Goal: Check status: Check status

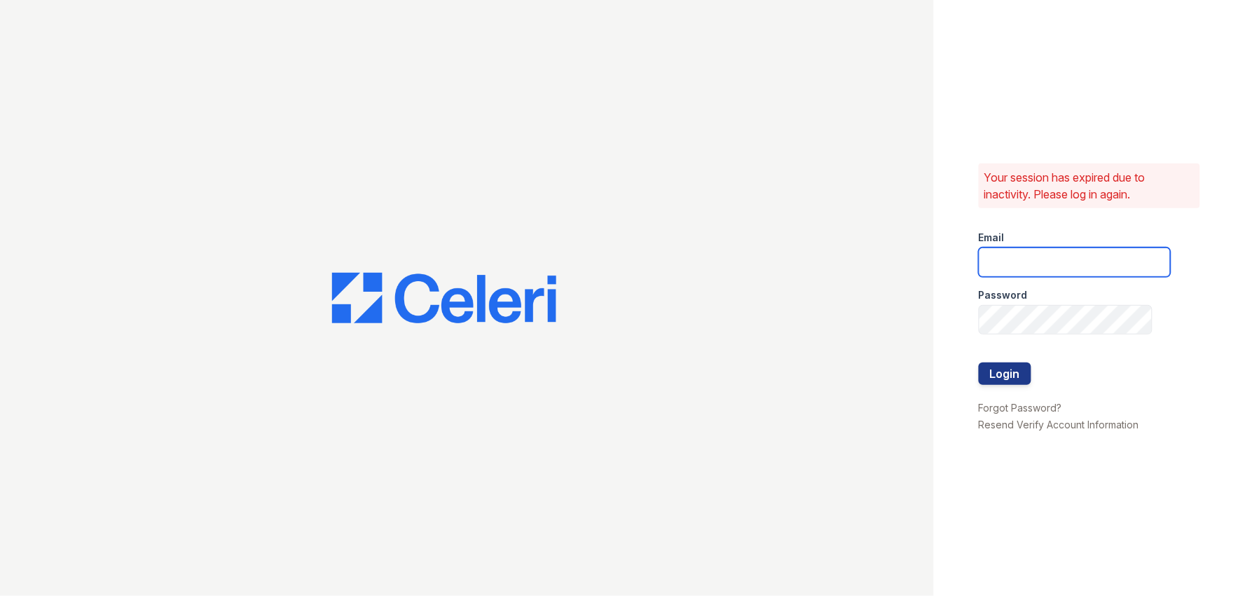
type input "[EMAIL_ADDRESS][DOMAIN_NAME]"
click at [988, 379] on button "Login" at bounding box center [1005, 373] width 53 height 22
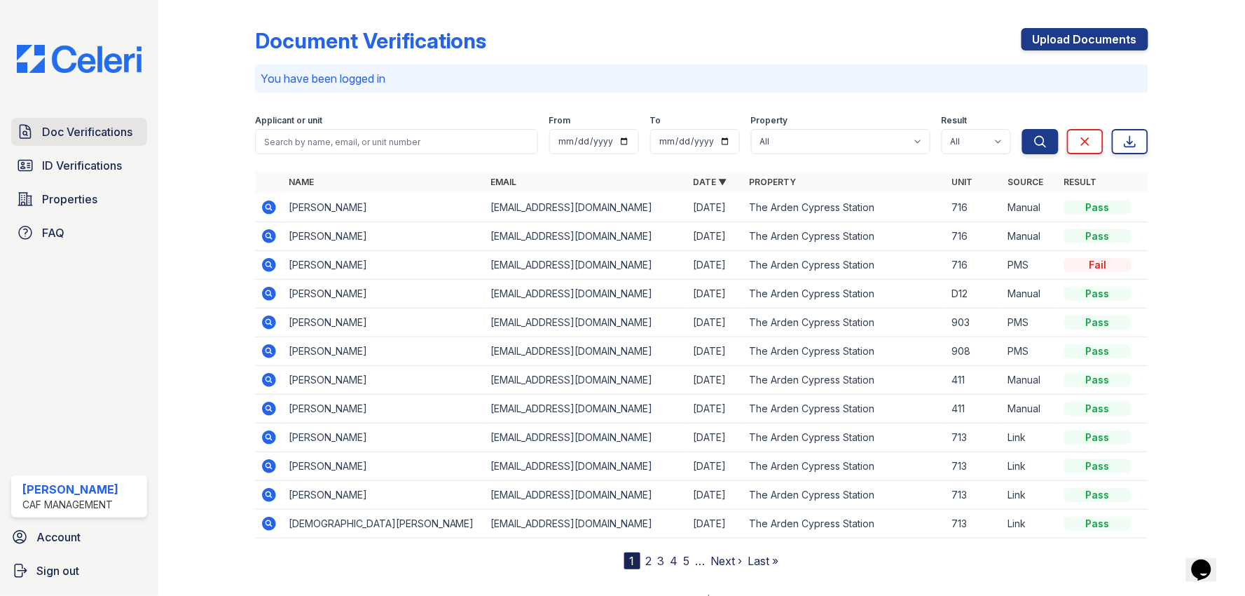
click at [92, 138] on span "Doc Verifications" at bounding box center [87, 131] width 90 height 17
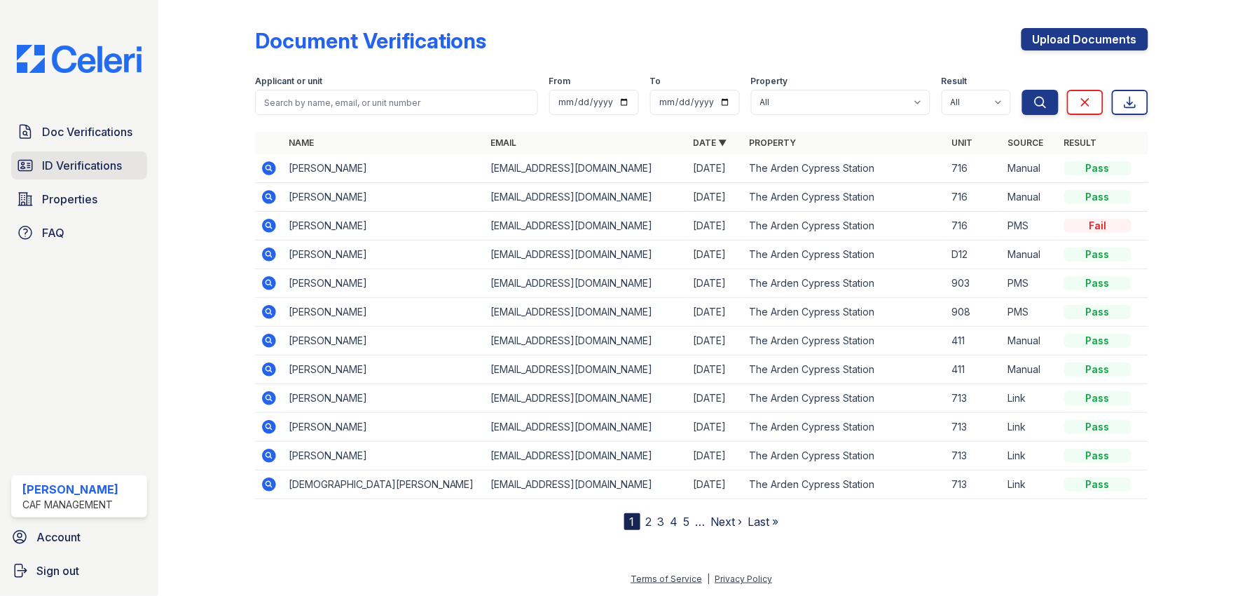
click at [95, 172] on span "ID Verifications" at bounding box center [82, 165] width 80 height 17
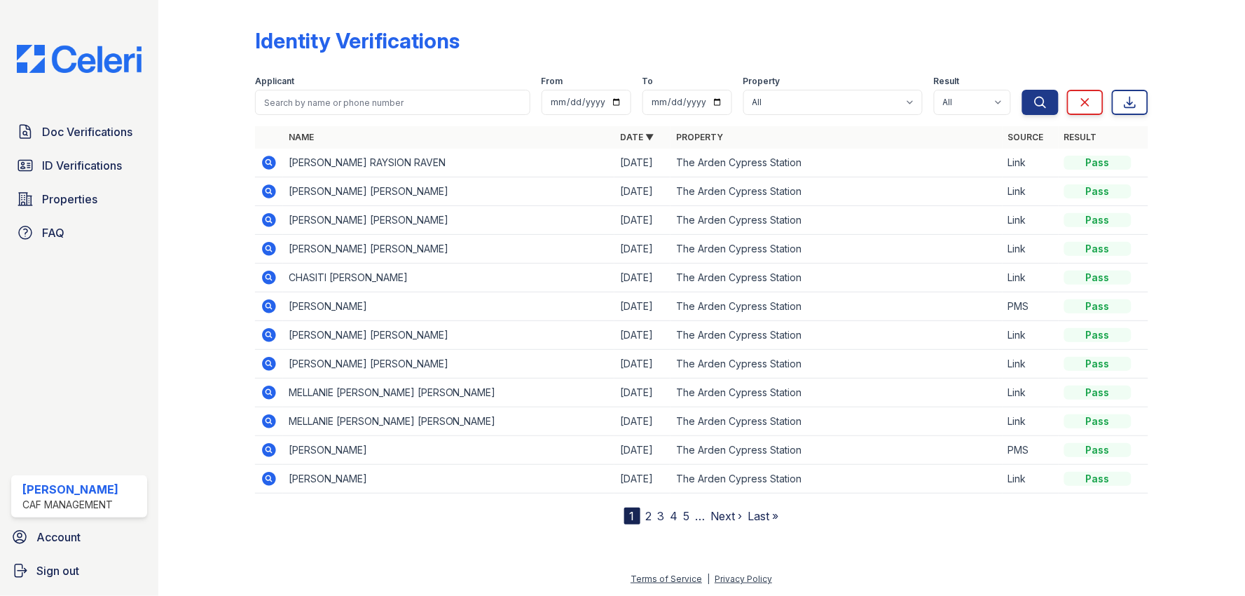
click at [264, 276] on icon at bounding box center [269, 277] width 14 height 14
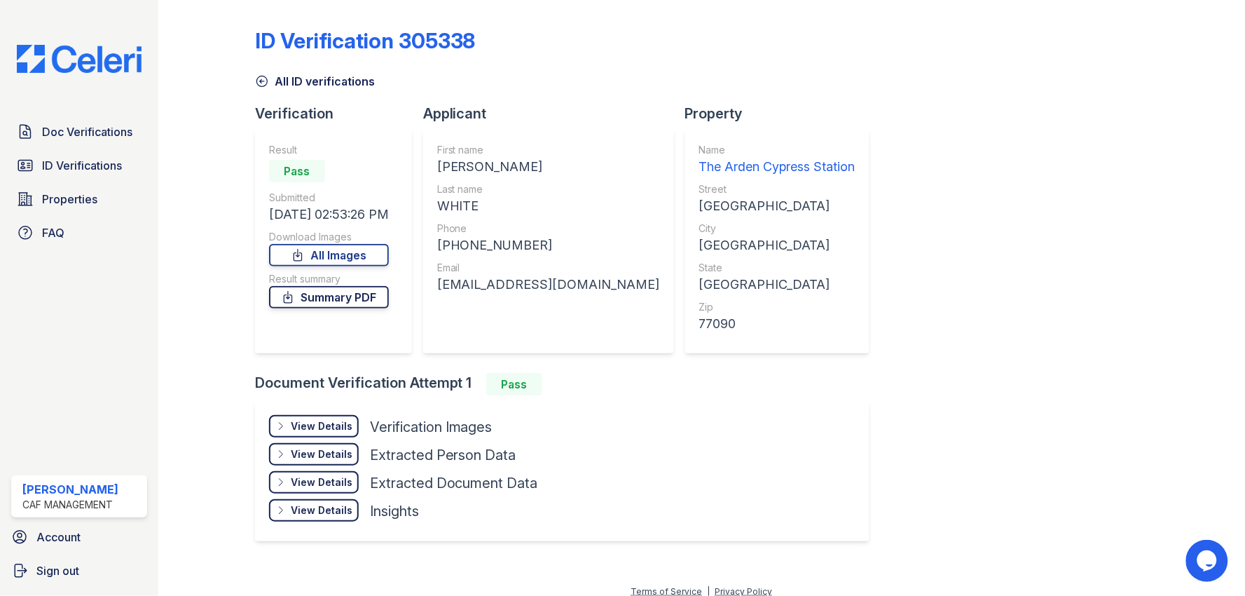
click at [339, 295] on link "Summary PDF" at bounding box center [329, 297] width 120 height 22
click at [300, 423] on div "View Details" at bounding box center [322, 426] width 62 height 14
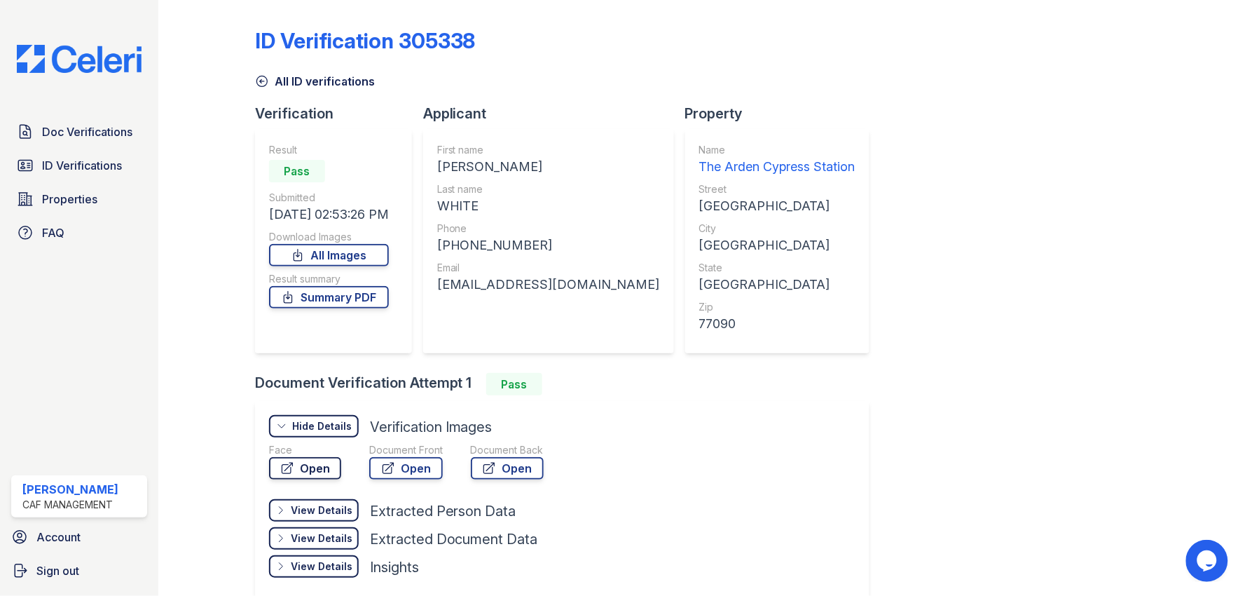
click at [316, 470] on link "Open" at bounding box center [305, 468] width 72 height 22
click at [423, 461] on link "Open" at bounding box center [406, 468] width 74 height 22
click at [491, 471] on icon at bounding box center [489, 468] width 14 height 14
click at [105, 121] on link "Doc Verifications" at bounding box center [79, 132] width 136 height 28
